Goal: Transaction & Acquisition: Purchase product/service

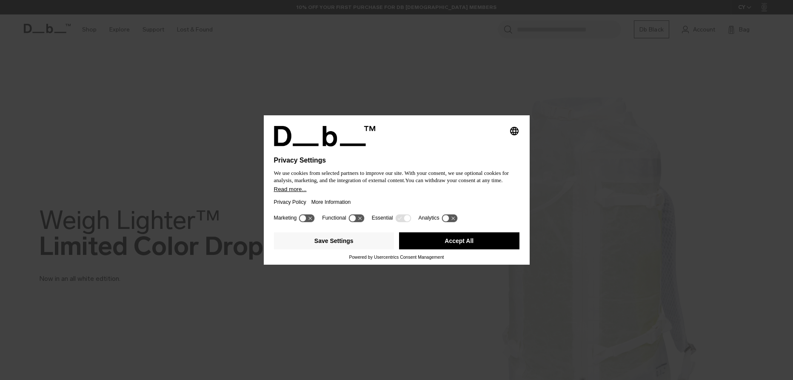
click at [455, 245] on button "Accept All" at bounding box center [459, 240] width 120 height 17
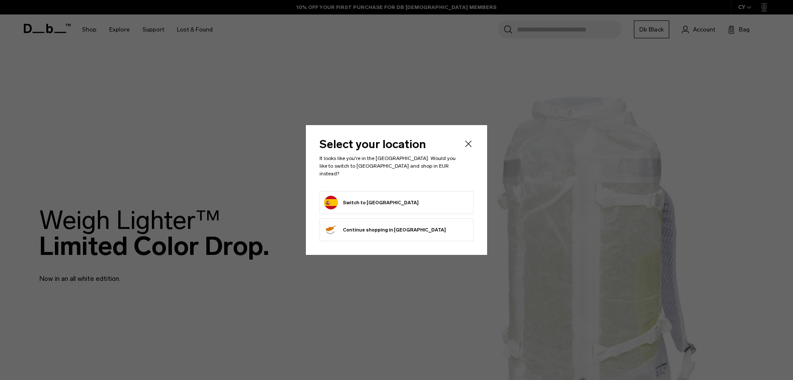
click at [409, 203] on form "Switch to Spain" at bounding box center [396, 203] width 145 height 14
click at [346, 196] on button "Switch to Spain" at bounding box center [371, 203] width 94 height 14
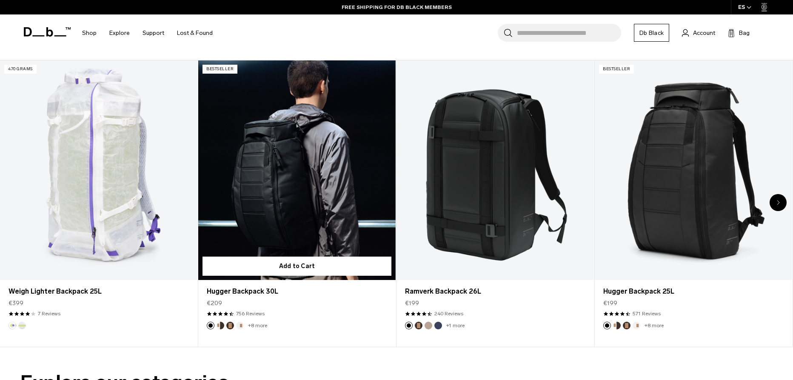
scroll to position [431, 0]
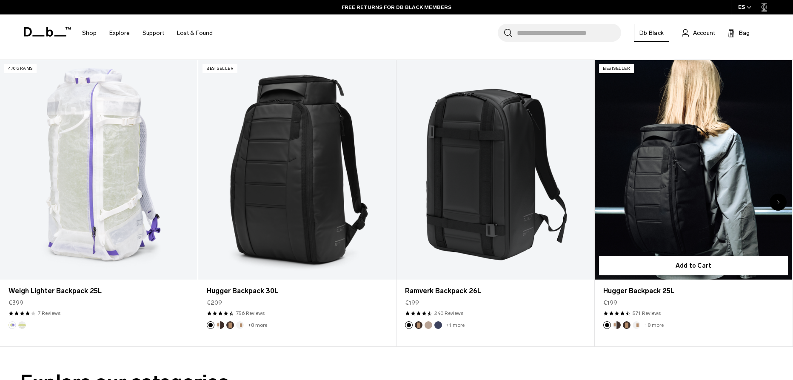
click at [718, 181] on link "Hugger Backpack 25L" at bounding box center [693, 169] width 197 height 219
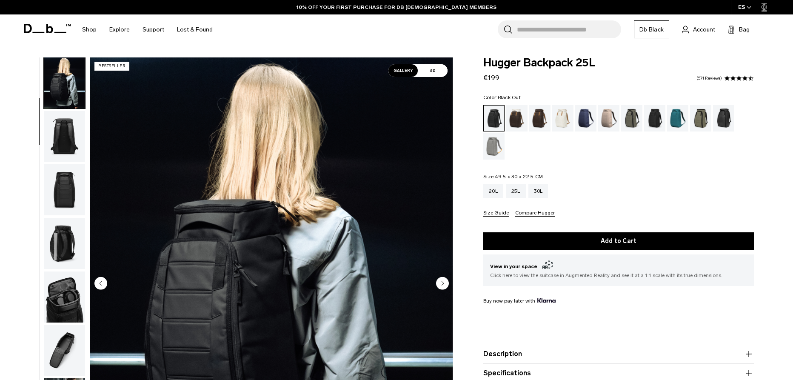
click at [67, 171] on img "button" at bounding box center [64, 189] width 41 height 51
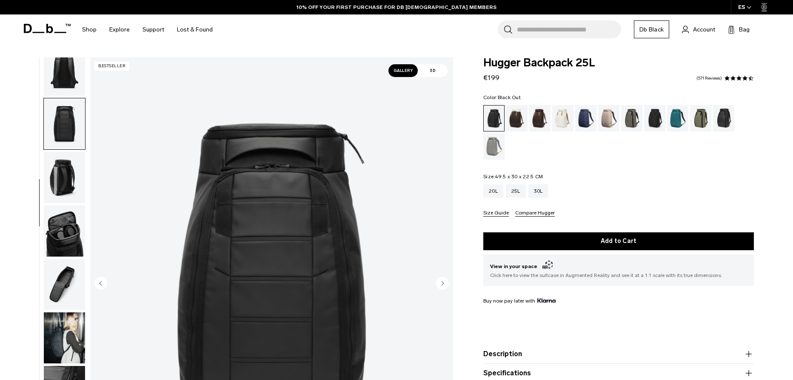
scroll to position [141, 0]
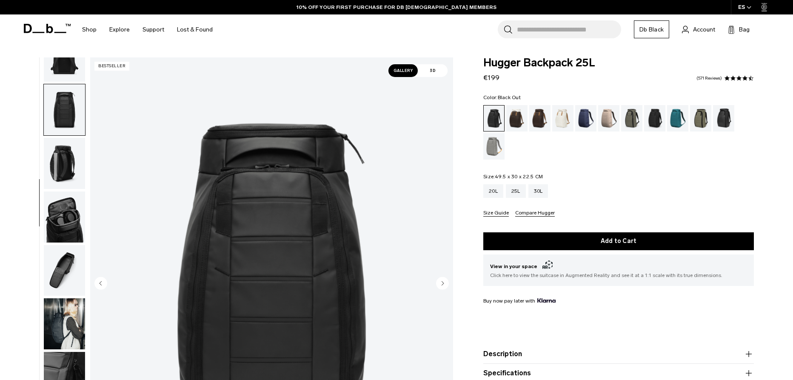
click at [68, 210] on img "button" at bounding box center [64, 216] width 41 height 51
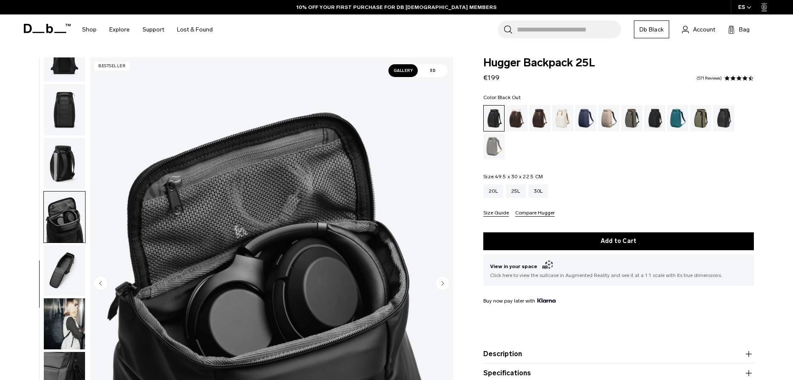
click at [71, 267] on img "button" at bounding box center [64, 270] width 41 height 51
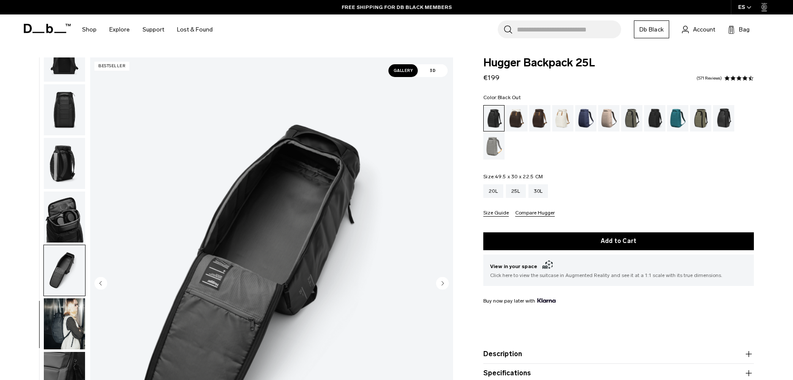
click at [67, 291] on img "button" at bounding box center [64, 270] width 41 height 51
click at [78, 327] on img "button" at bounding box center [64, 323] width 41 height 51
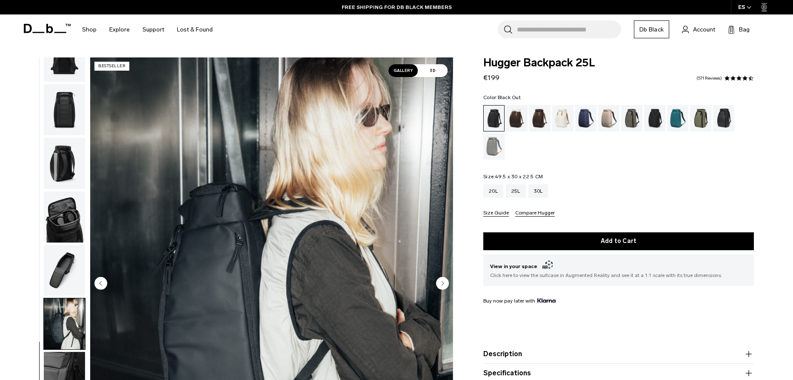
click at [66, 373] on img "button" at bounding box center [64, 377] width 41 height 51
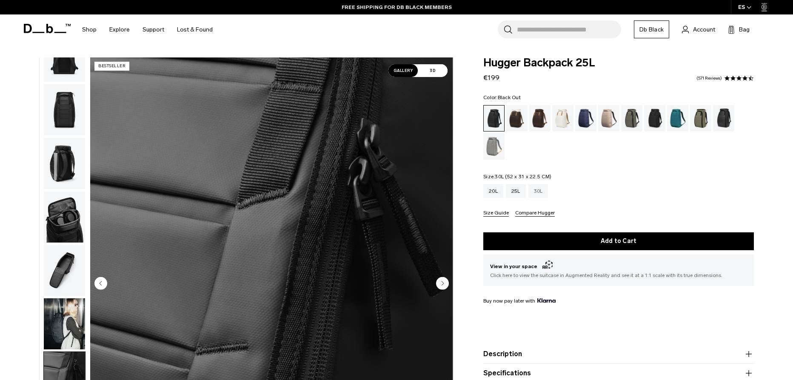
click at [533, 190] on div "30L" at bounding box center [538, 191] width 20 height 14
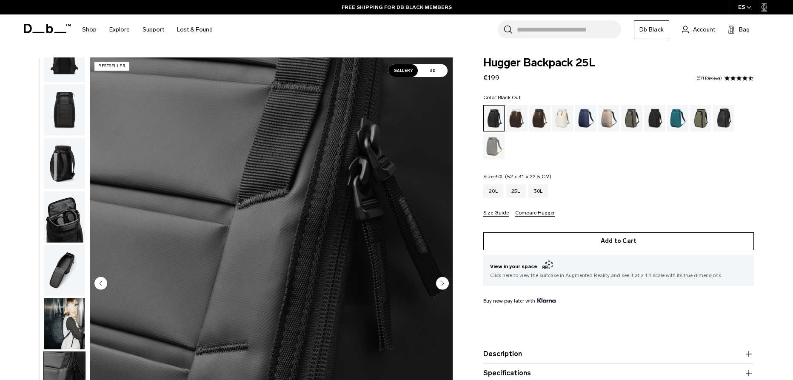
scroll to position [3, 0]
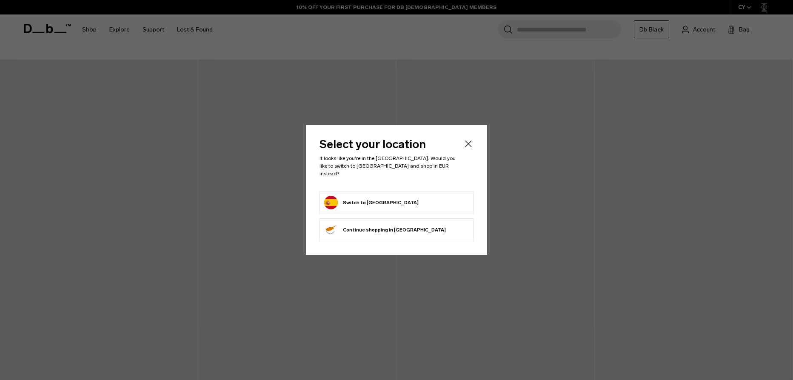
click at [405, 203] on form "Switch to Spain" at bounding box center [396, 203] width 145 height 14
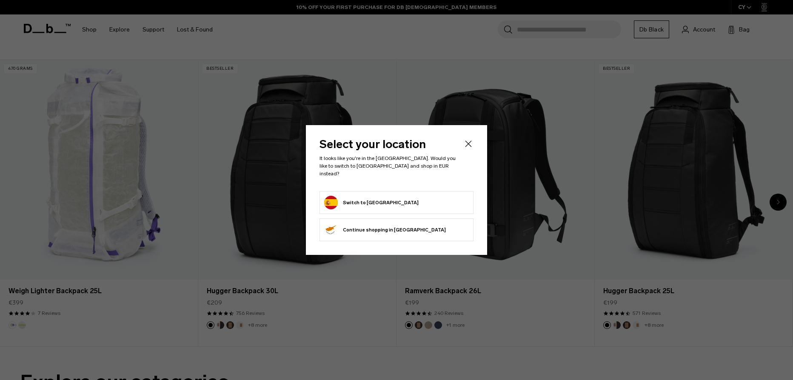
click at [350, 199] on button "Switch to Spain" at bounding box center [371, 203] width 94 height 14
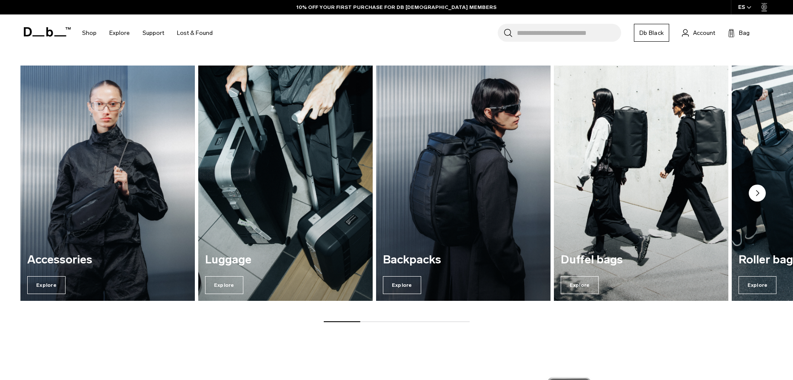
scroll to position [776, 0]
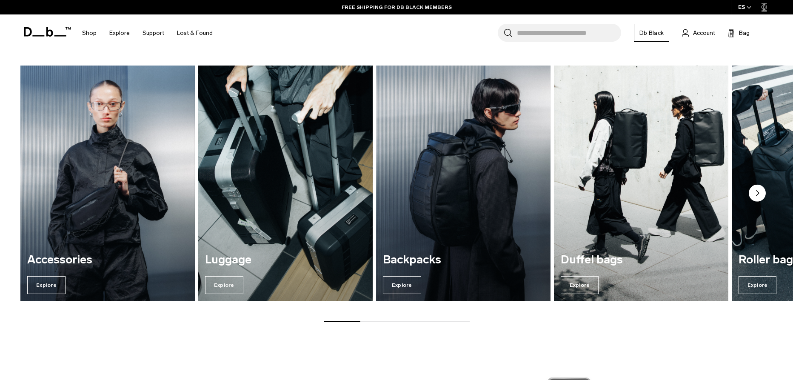
click at [761, 194] on circle "Next slide" at bounding box center [757, 193] width 17 height 17
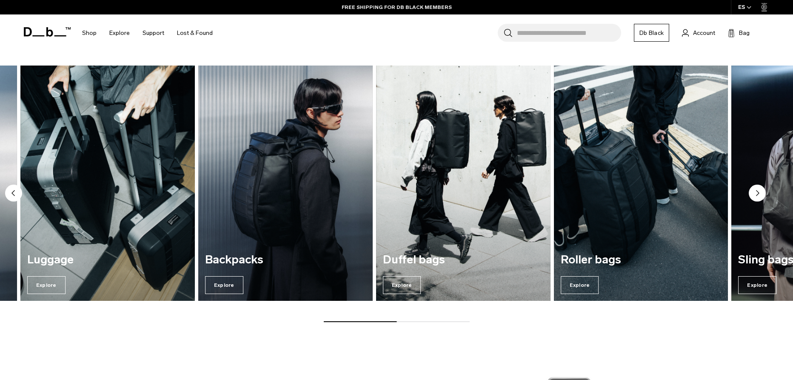
click at [761, 194] on circle "Next slide" at bounding box center [757, 193] width 17 height 17
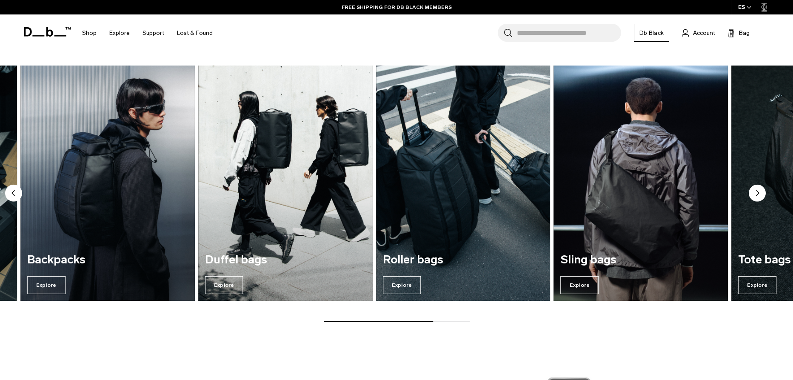
click at [761, 194] on circle "Next slide" at bounding box center [757, 193] width 17 height 17
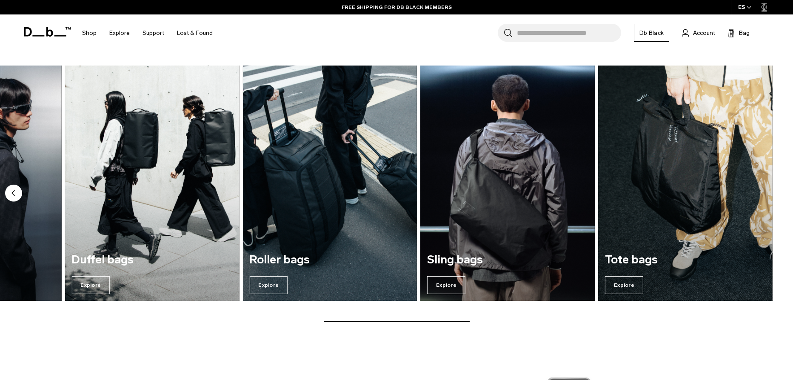
click at [518, 218] on img "6 / 7" at bounding box center [508, 183] width 180 height 242
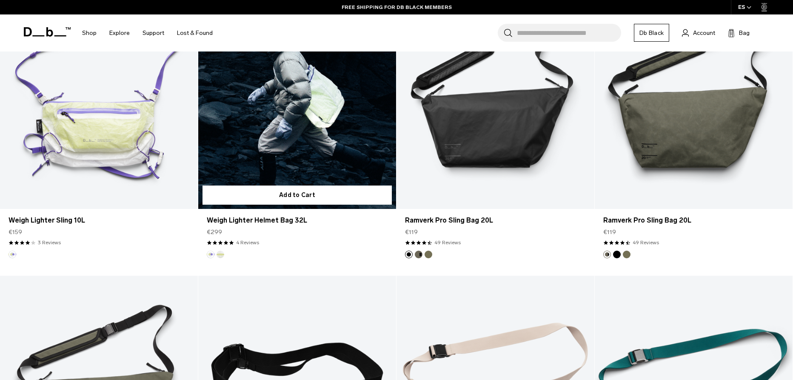
scroll to position [503, 0]
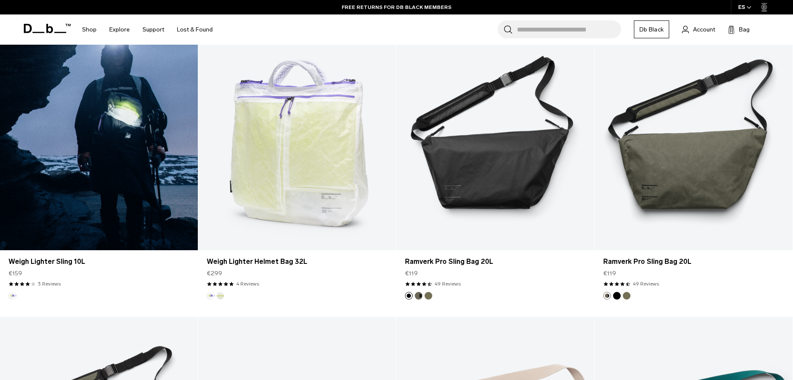
click at [128, 135] on link "Weigh Lighter Sling 10L" at bounding box center [99, 140] width 198 height 220
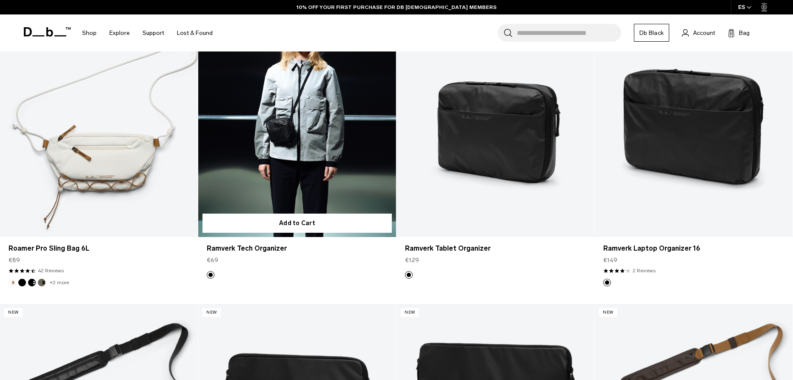
scroll to position [1377, 0]
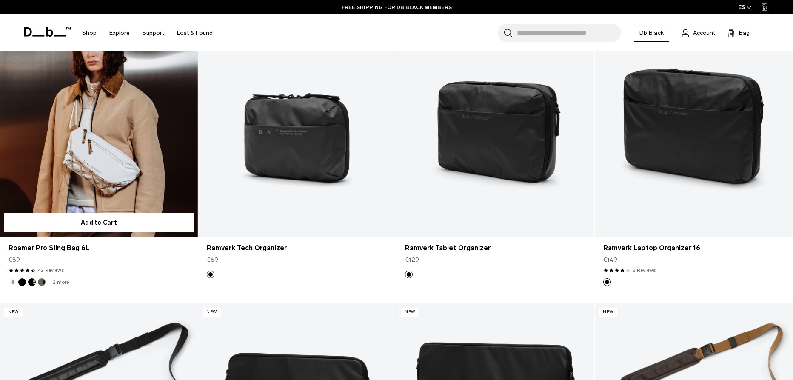
click at [112, 180] on link "Roamer Pro Sling Bag 6L" at bounding box center [99, 127] width 198 height 220
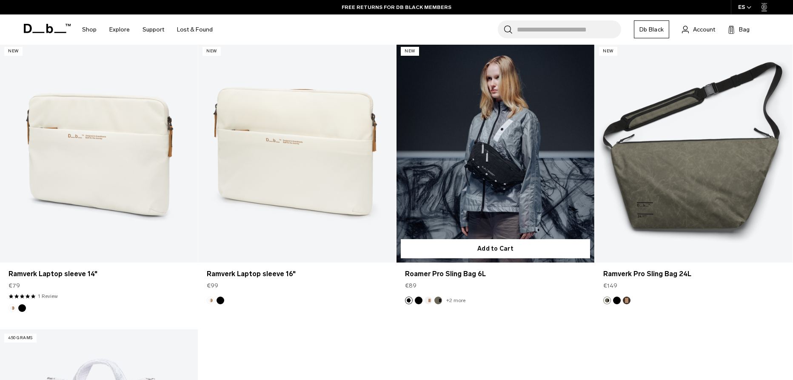
scroll to position [1895, 0]
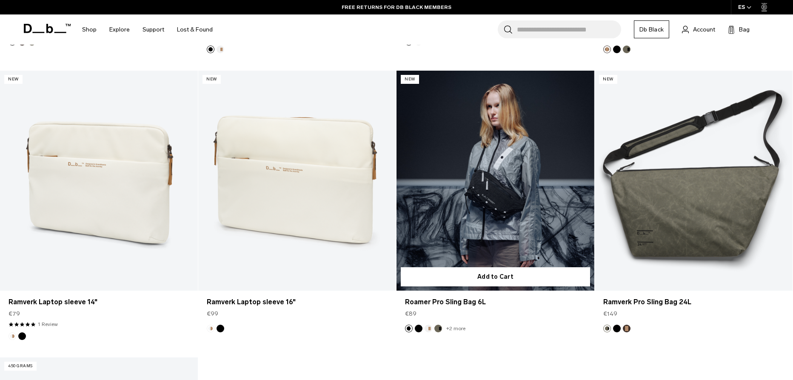
click at [500, 197] on link "Roamer Pro Sling Bag 6L" at bounding box center [495, 181] width 198 height 220
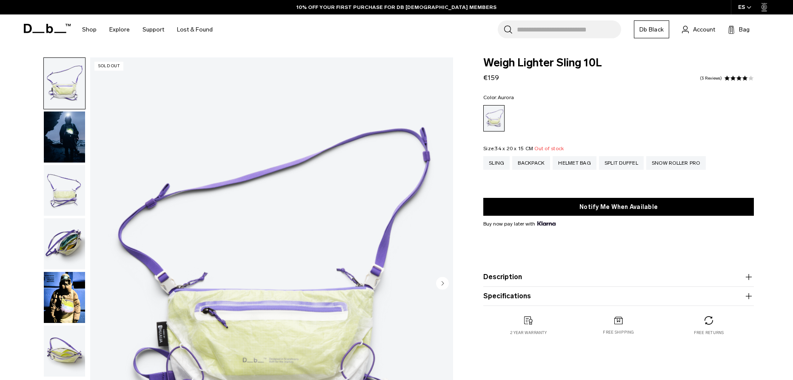
click at [442, 285] on circle "Next slide" at bounding box center [442, 282] width 13 height 13
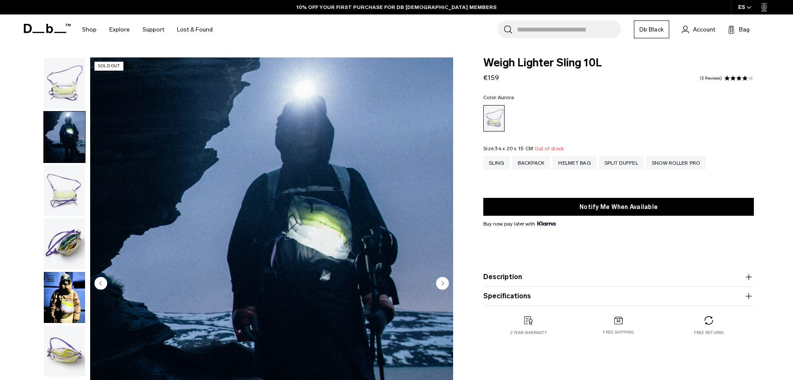
click at [442, 285] on circle "Next slide" at bounding box center [442, 282] width 13 height 13
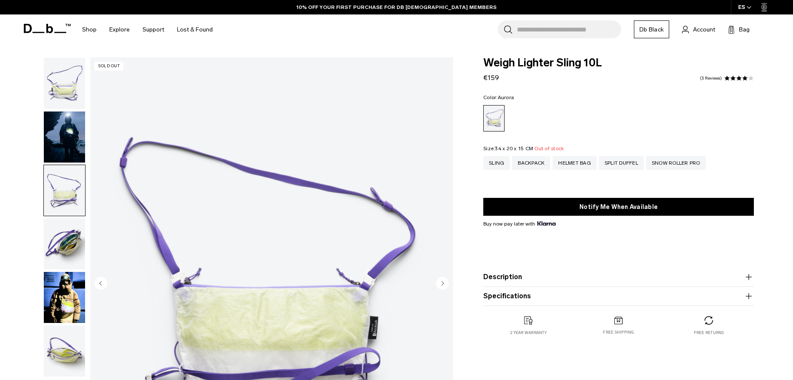
click at [442, 285] on circle "Next slide" at bounding box center [442, 282] width 13 height 13
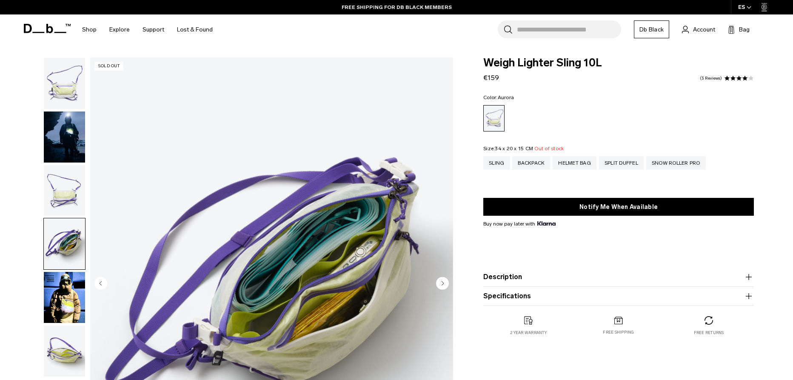
click at [69, 195] on img "button" at bounding box center [64, 190] width 41 height 51
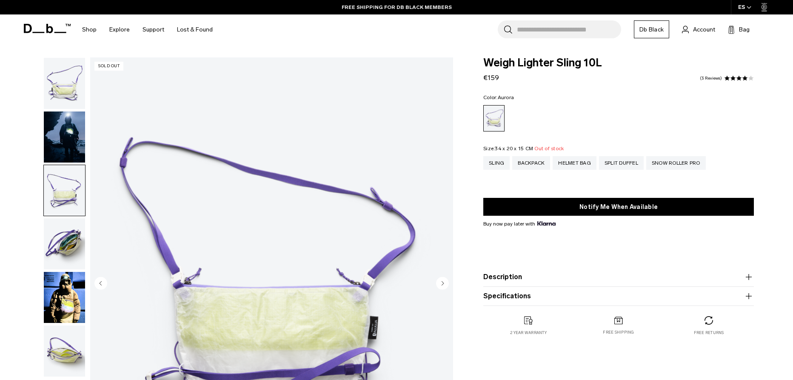
click at [69, 249] on img "button" at bounding box center [64, 243] width 41 height 51
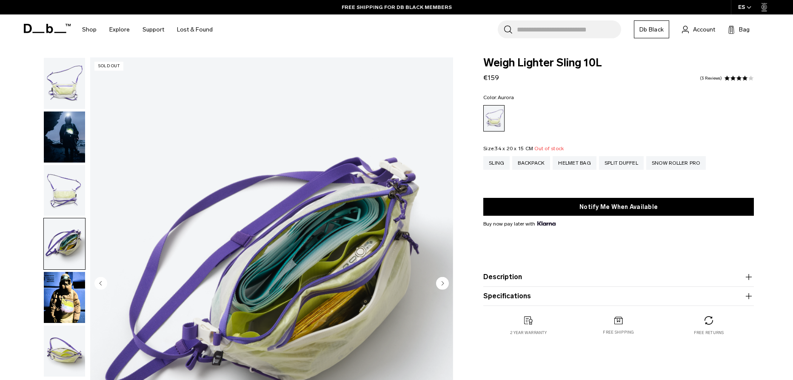
click at [68, 304] on img "button" at bounding box center [64, 297] width 41 height 51
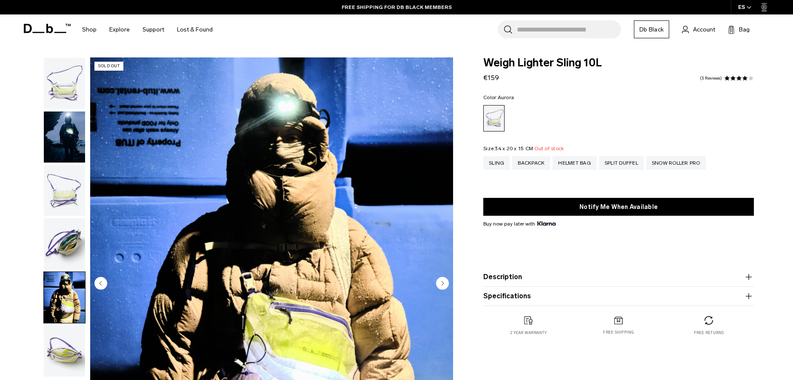
click at [71, 336] on img "button" at bounding box center [64, 350] width 41 height 51
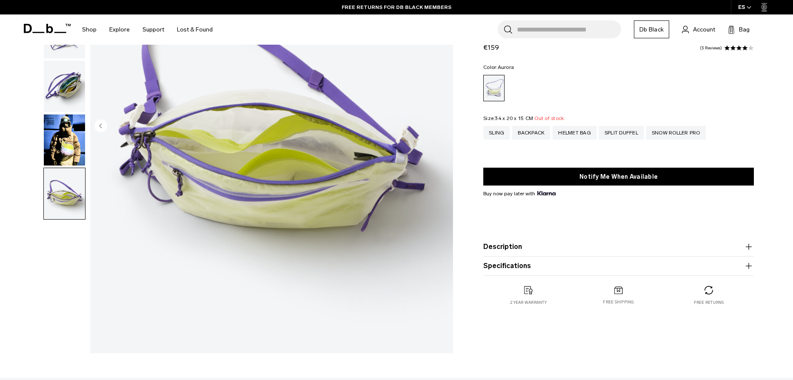
scroll to position [214, 0]
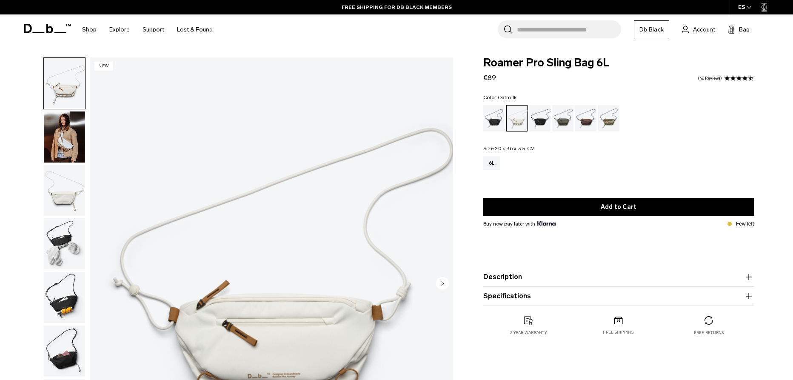
click at [63, 131] on img "button" at bounding box center [64, 136] width 41 height 51
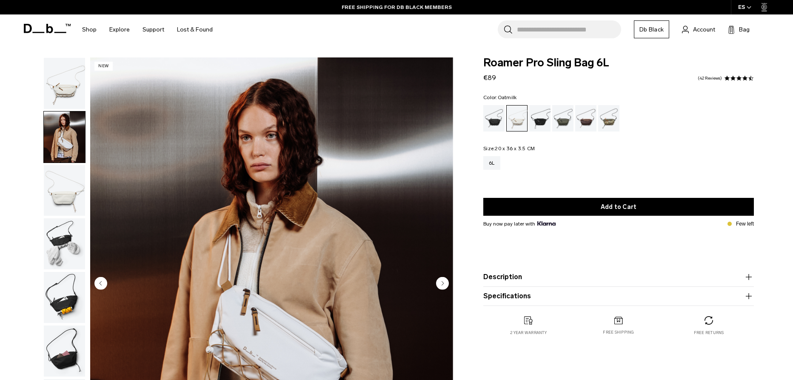
click at [442, 286] on circle "Next slide" at bounding box center [442, 282] width 13 height 13
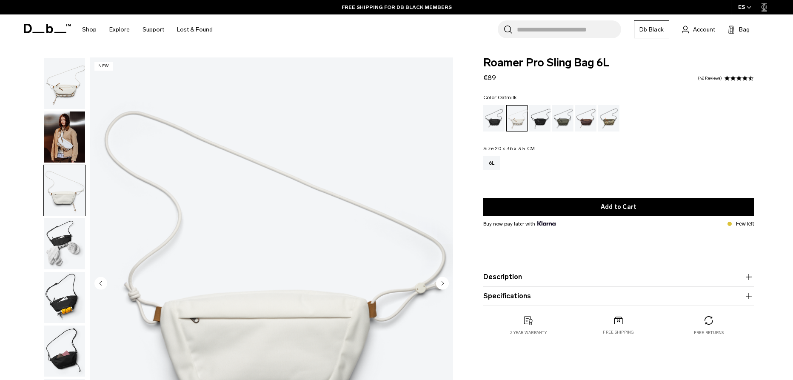
click at [442, 286] on circle "Next slide" at bounding box center [442, 282] width 13 height 13
